Goal: Information Seeking & Learning: Check status

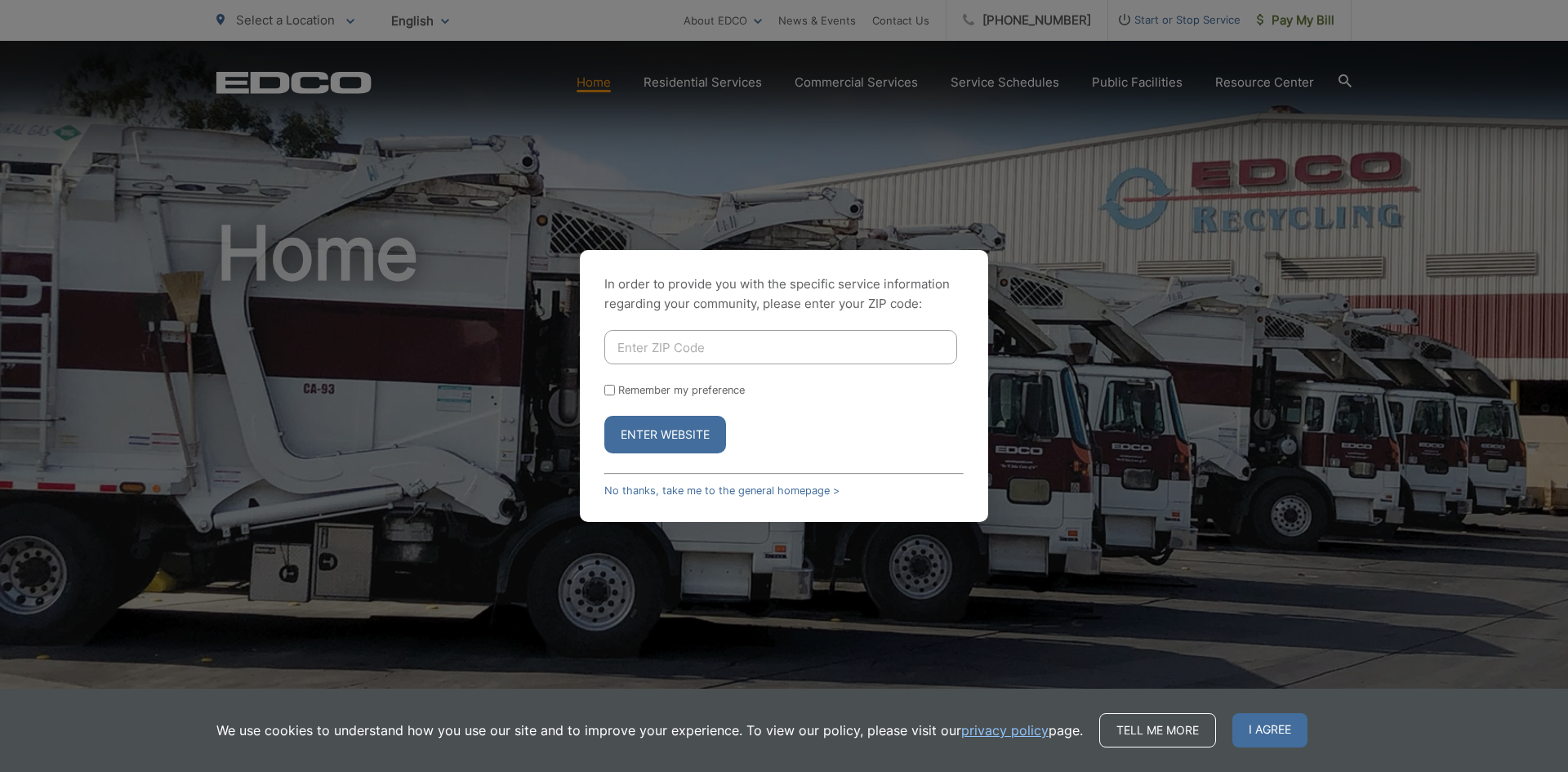
click at [707, 345] on input "Enter ZIP Code" at bounding box center [781, 347] width 353 height 34
type input "91941"
click at [604, 415] on button "Enter Website" at bounding box center [665, 434] width 121 height 37
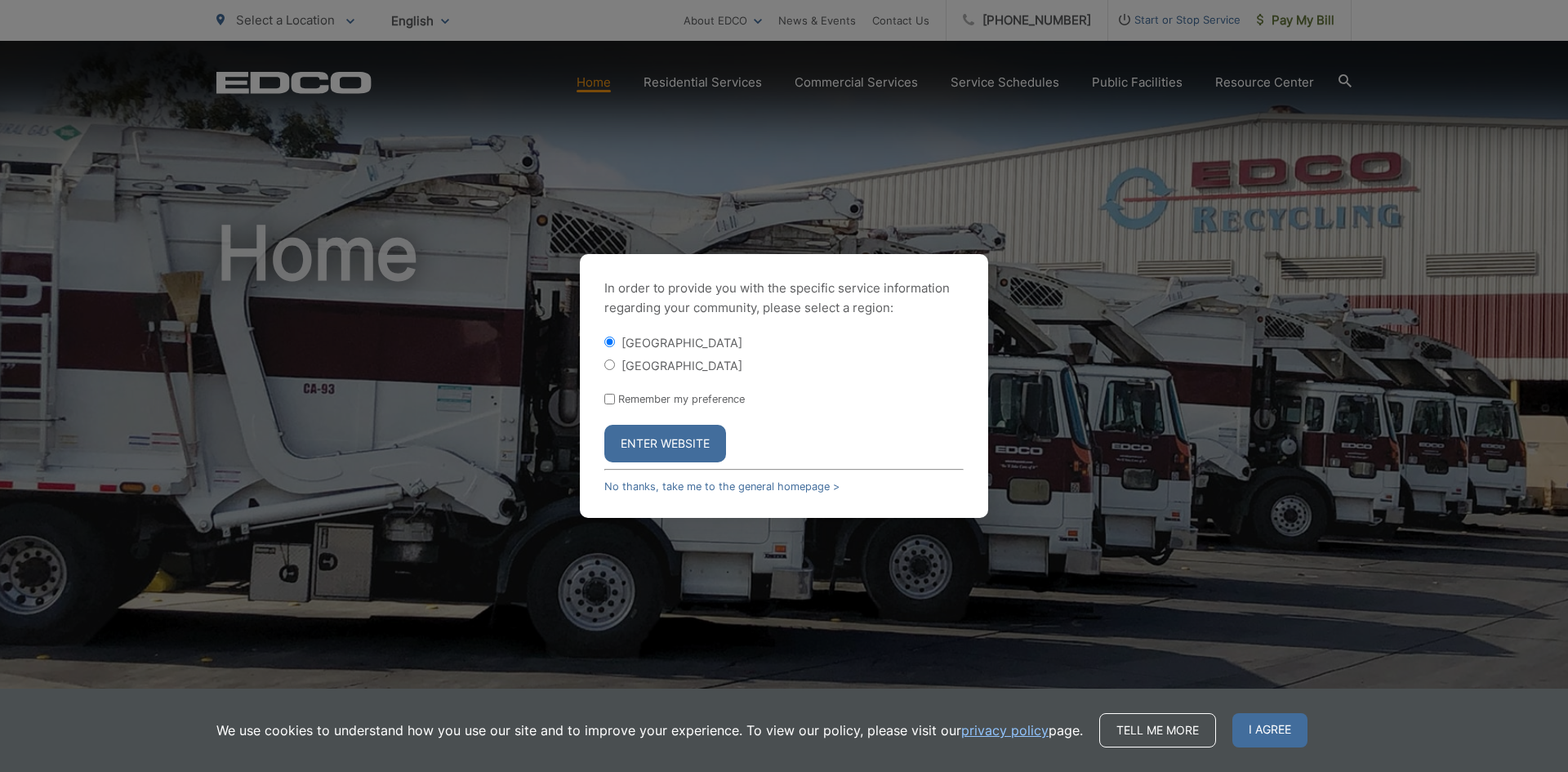
click at [663, 445] on button "Enter Website" at bounding box center [665, 444] width 121 height 37
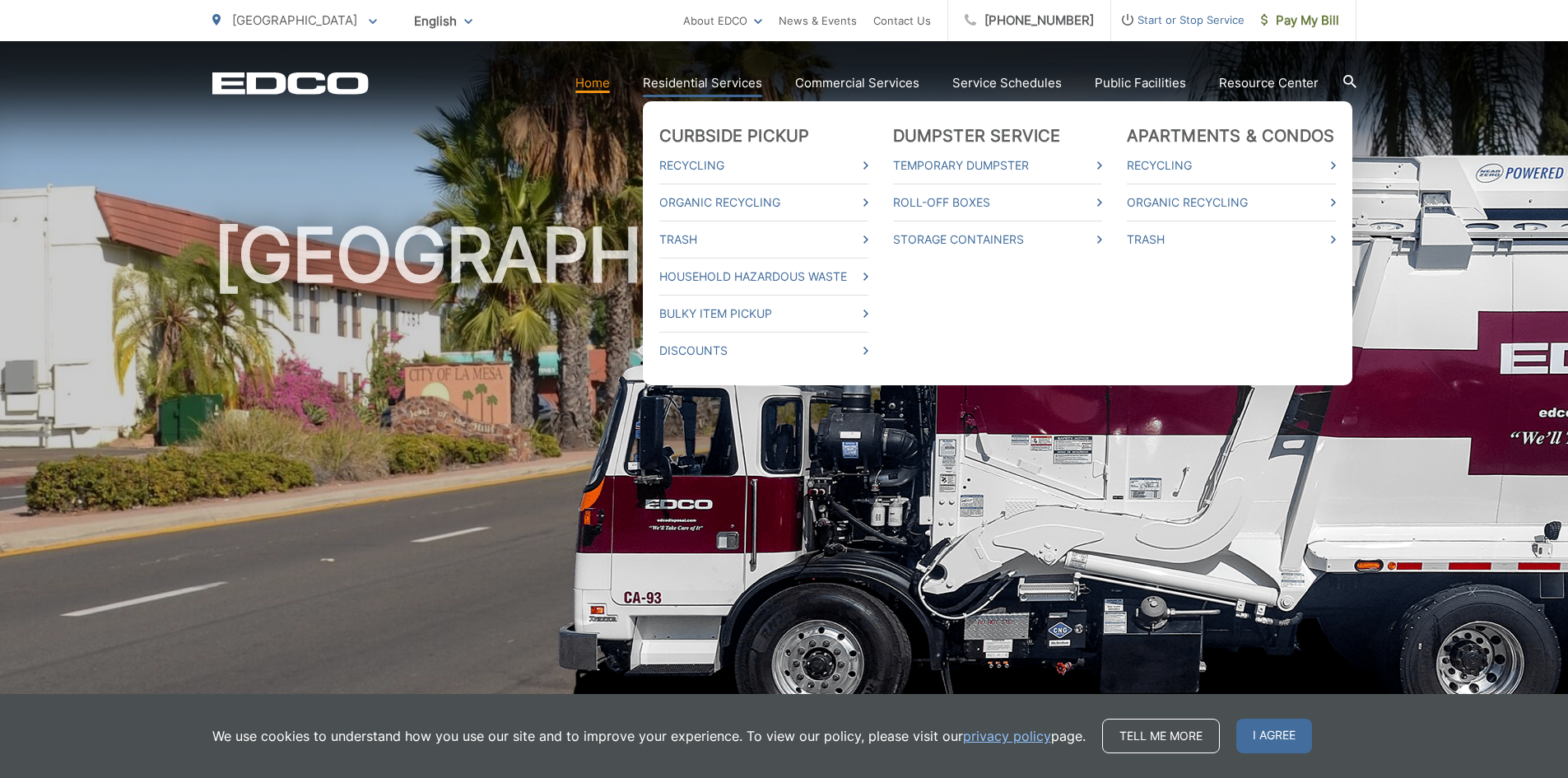
click at [700, 84] on link "Residential Services" at bounding box center [702, 83] width 119 height 20
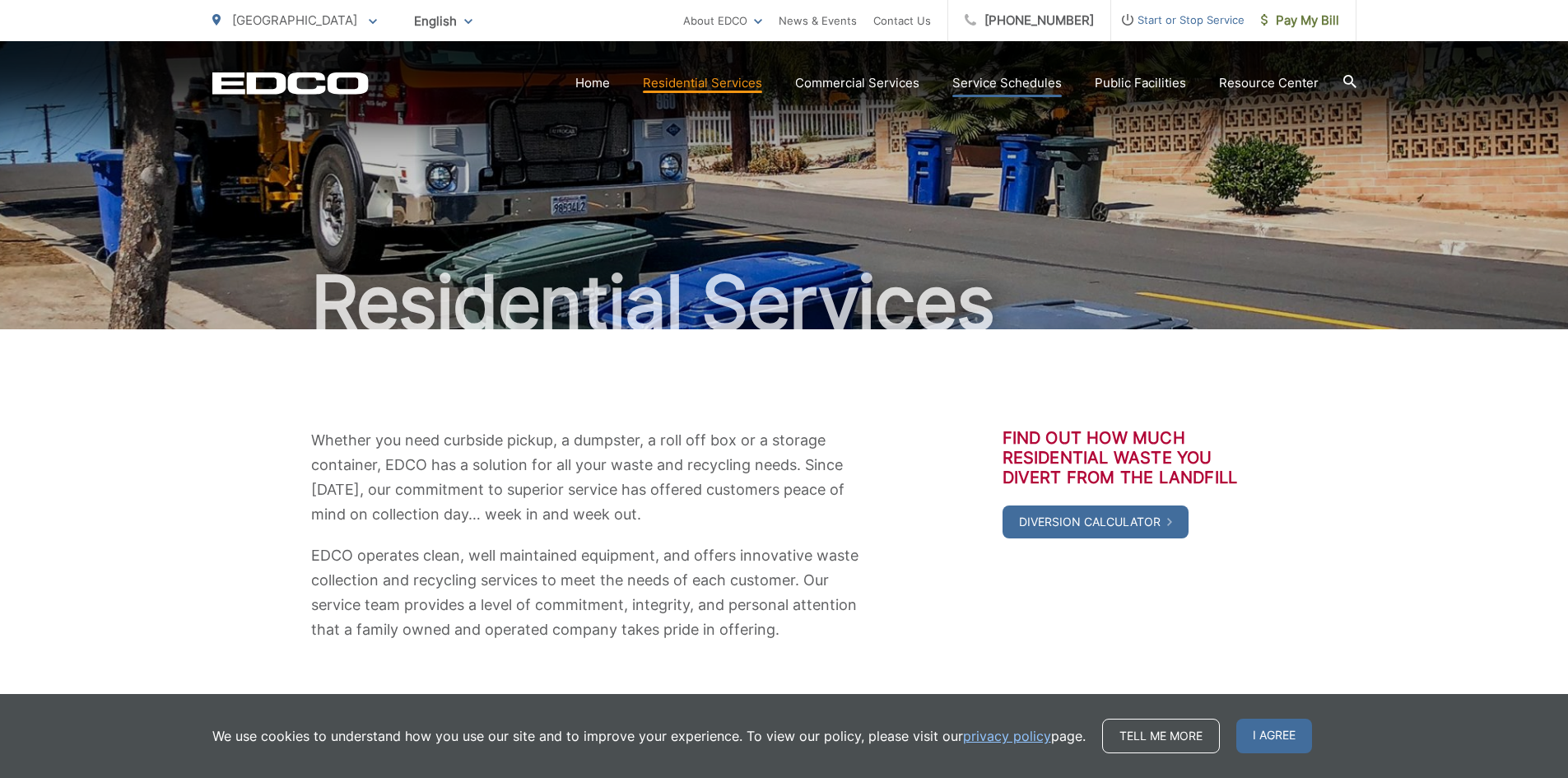
click at [988, 82] on link "Service Schedules" at bounding box center [1007, 83] width 110 height 20
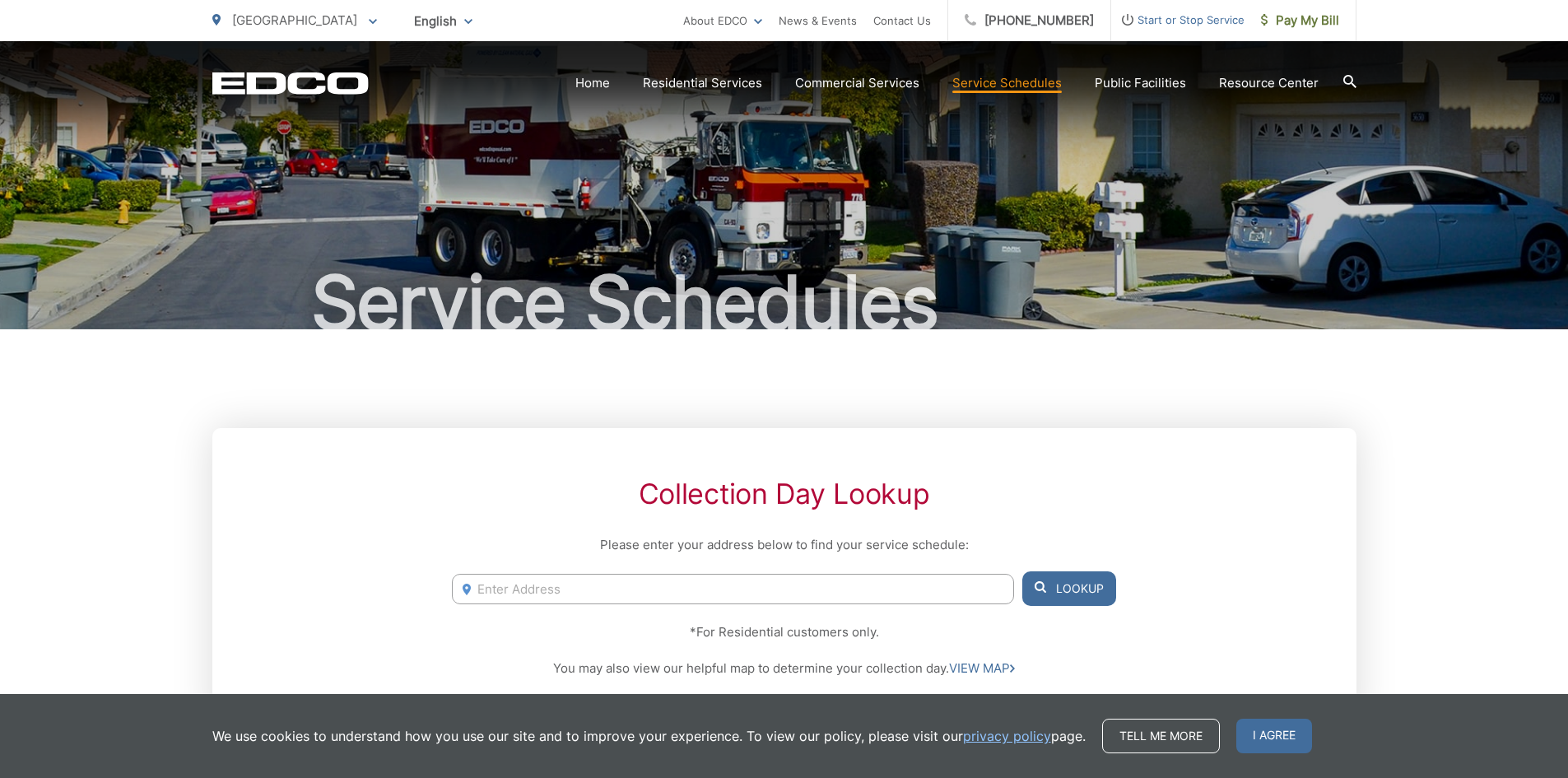
click at [715, 585] on input "Enter Address" at bounding box center [732, 588] width 561 height 31
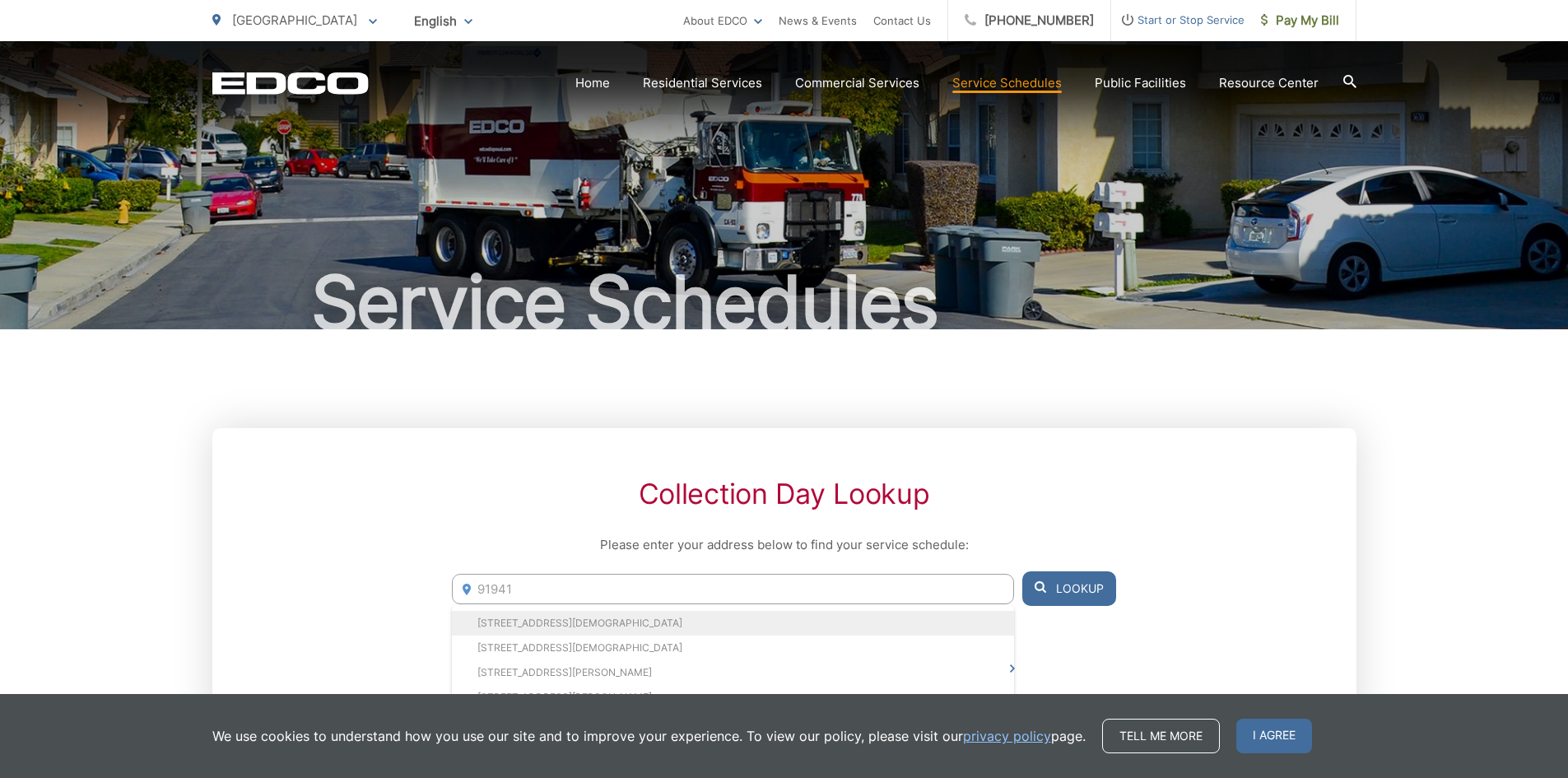
click at [639, 626] on li "[STREET_ADDRESS][DEMOGRAPHIC_DATA]" at bounding box center [732, 623] width 561 height 25
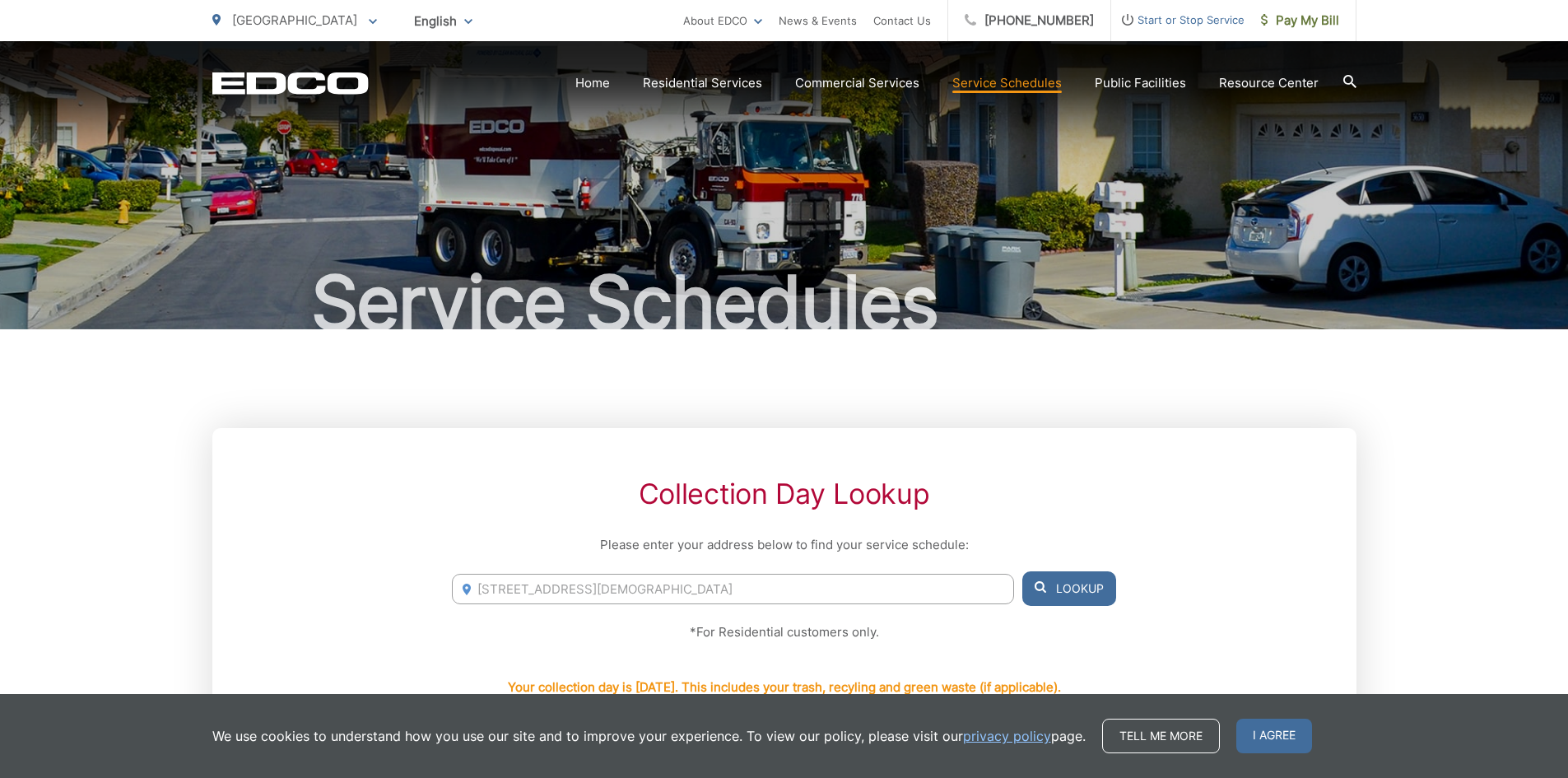
drag, startPoint x: 564, startPoint y: 592, endPoint x: 477, endPoint y: 584, distance: 87.4
click at [477, 584] on input "[STREET_ADDRESS][DEMOGRAPHIC_DATA]" at bounding box center [732, 588] width 561 height 31
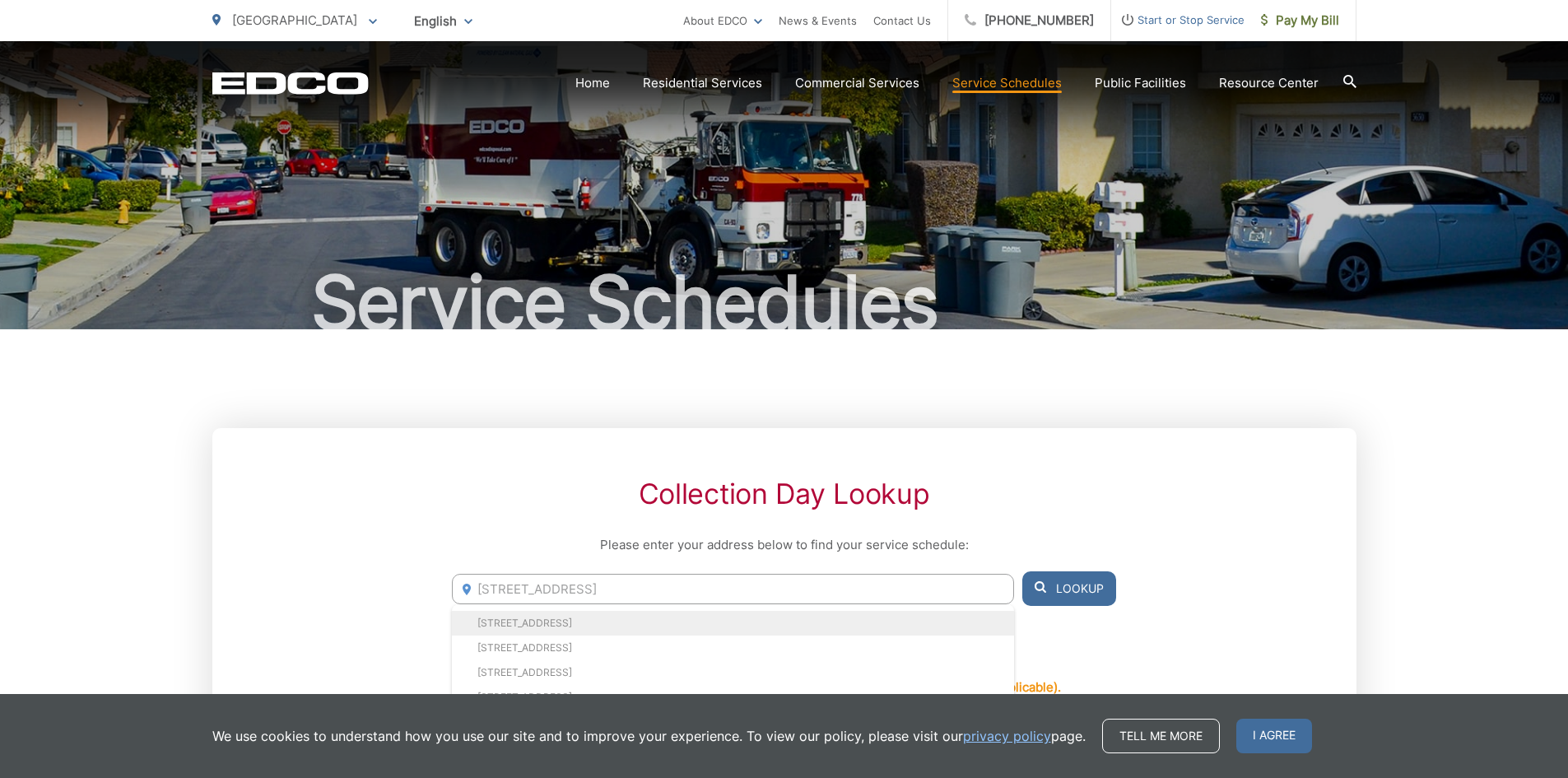
click at [501, 620] on li "[STREET_ADDRESS]" at bounding box center [732, 623] width 561 height 25
type input "[STREET_ADDRESS]"
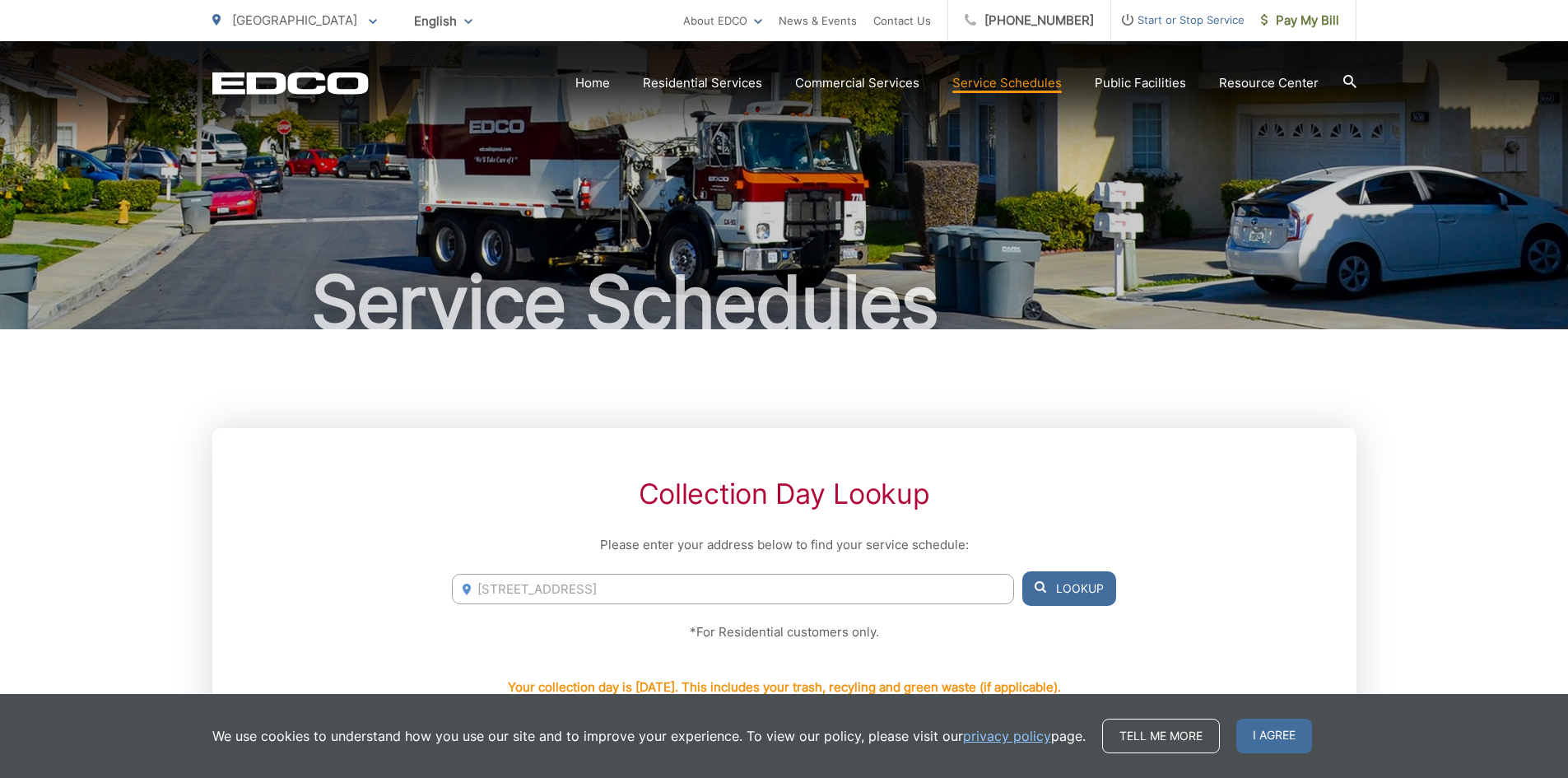
click at [1079, 589] on button "Lookup" at bounding box center [1069, 588] width 94 height 35
